Goal: Navigation & Orientation: Understand site structure

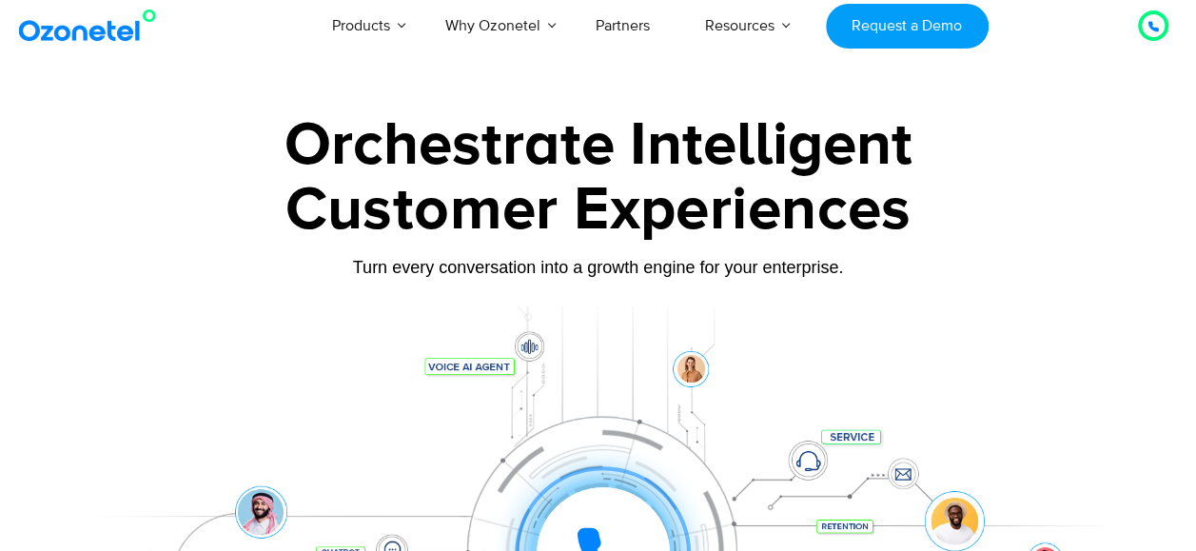
click at [1153, 17] on div at bounding box center [1153, 25] width 11 height 23
click at [1146, 21] on div at bounding box center [1153, 25] width 23 height 23
click at [1156, 25] on icon at bounding box center [1153, 26] width 11 height 11
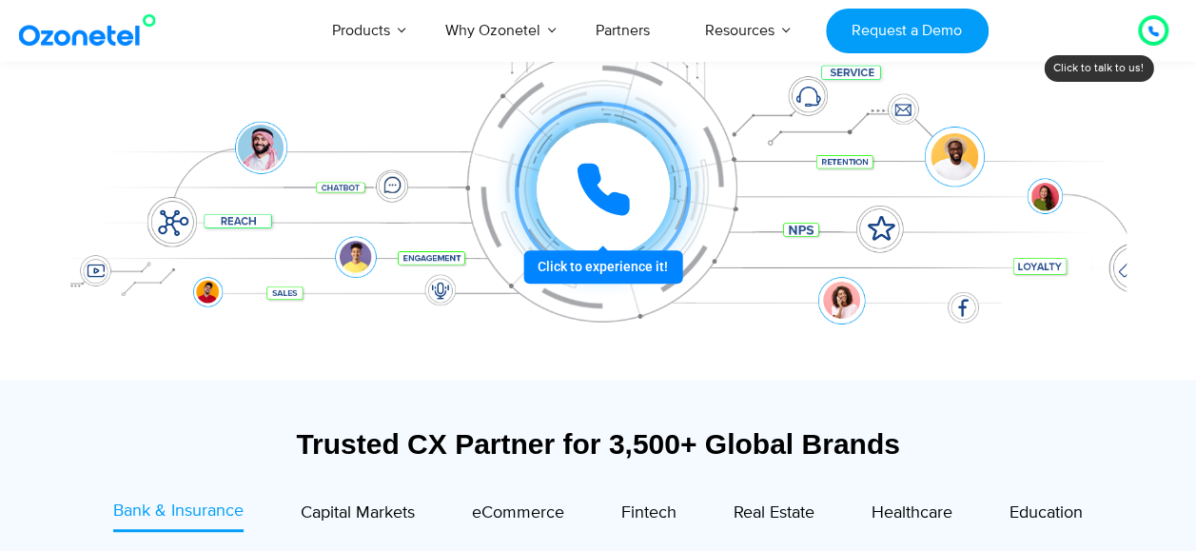
scroll to position [378, 0]
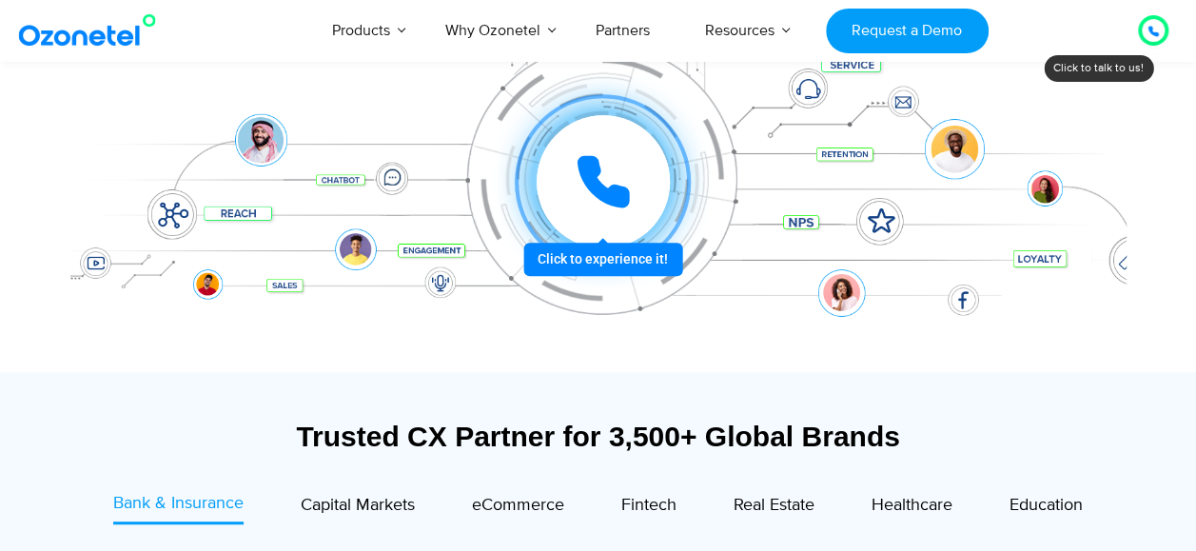
click at [611, 255] on div at bounding box center [602, 181] width 147 height 147
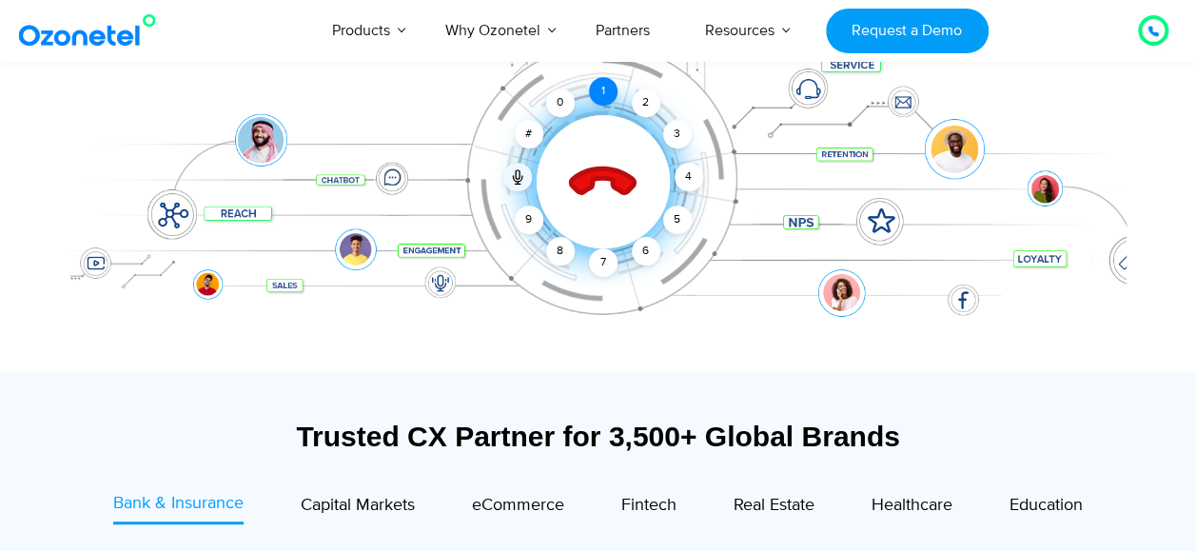
click at [598, 95] on div "1" at bounding box center [603, 91] width 29 height 29
click at [601, 177] on icon at bounding box center [602, 182] width 67 height 67
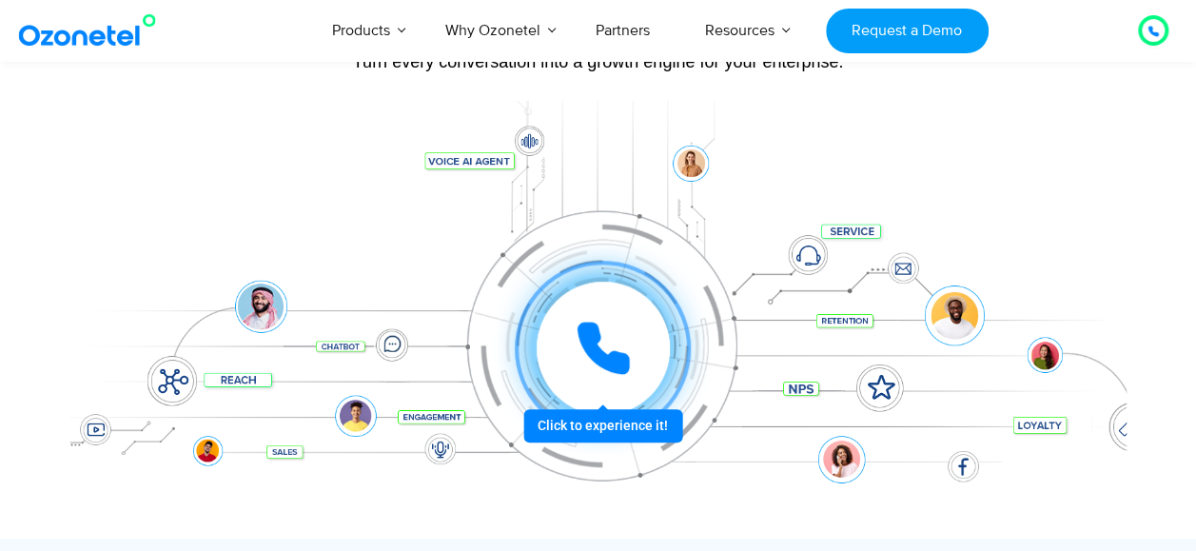
scroll to position [208, 0]
